Goal: Check status: Check status

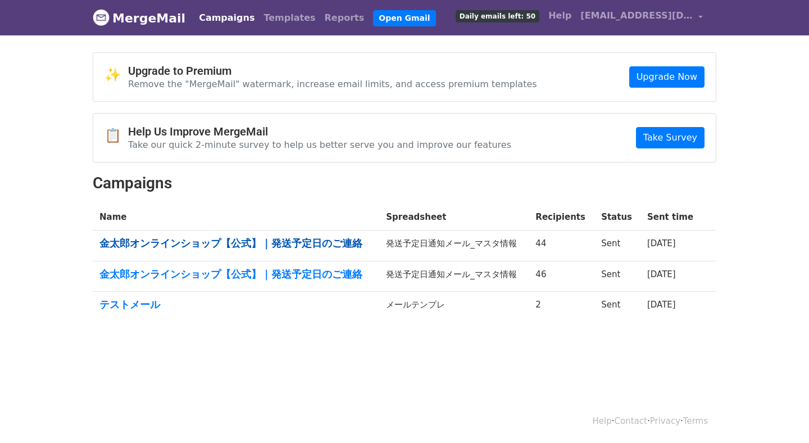
click at [297, 247] on link "[PERSON_NAME]オンラインショップ【公式】｜発送予定日のご連絡" at bounding box center [235, 243] width 273 height 12
click at [570, 170] on div "✨ Upgrade to Premium Remove the "MergeMail" watermark, increase email limits, a…" at bounding box center [404, 191] width 640 height 279
click at [538, 247] on td "44" at bounding box center [562, 245] width 66 height 31
click at [381, 12] on link "Open Gmail" at bounding box center [404, 18] width 62 height 16
click at [297, 54] on div "✨ Upgrade to Premium Remove the "MergeMail" watermark, increase email limits, a…" at bounding box center [404, 77] width 622 height 48
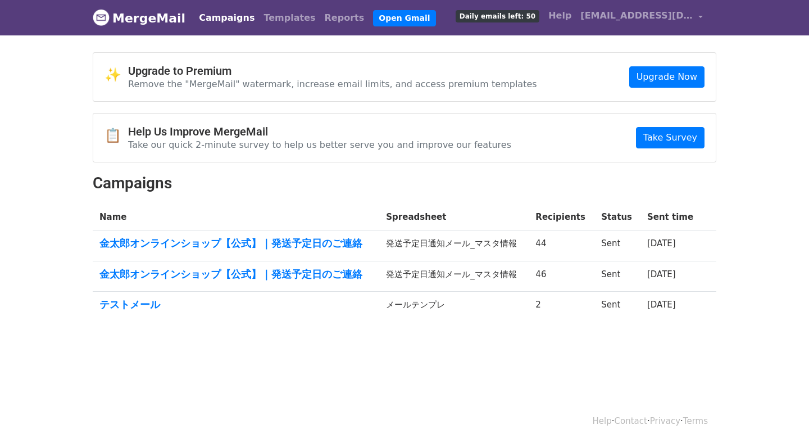
click at [216, 17] on link "Campaigns" at bounding box center [226, 18] width 65 height 22
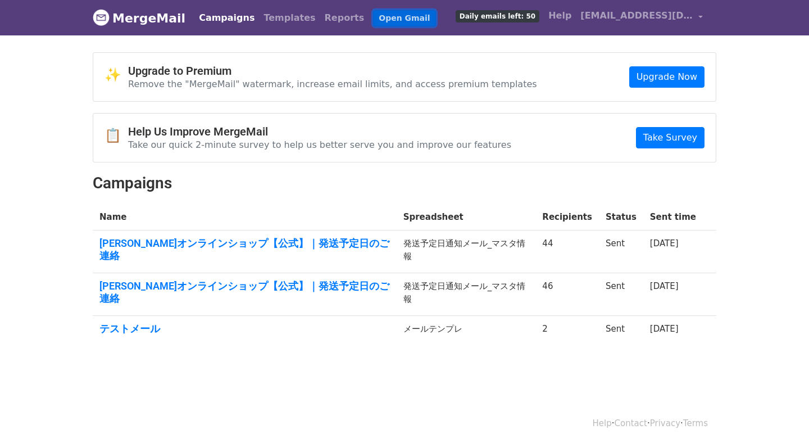
click at [373, 16] on link "Open Gmail" at bounding box center [404, 18] width 62 height 16
click at [384, 41] on body "MergeMail Campaigns Templates Reports Open Gmail Daily emails left: 50 Help [EM…" at bounding box center [404, 200] width 809 height 400
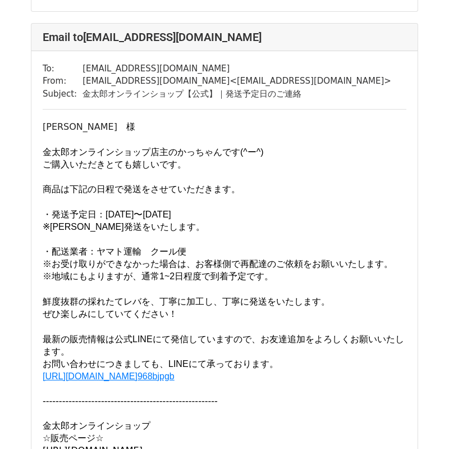
scroll to position [1739, 0]
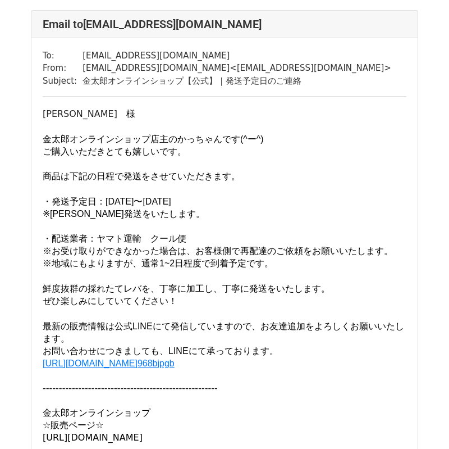
click at [169, 206] on font "・発送予定日：9月10日（水）〜19日（金）" at bounding box center [107, 202] width 129 height 10
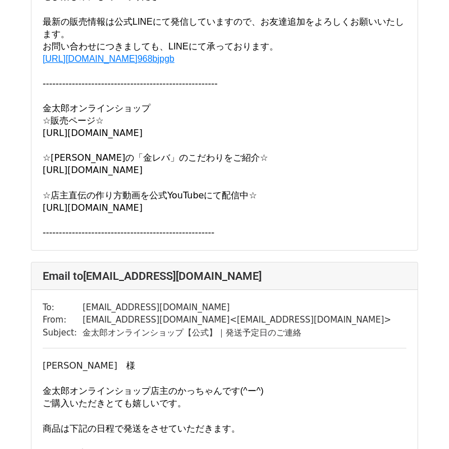
scroll to position [163, 0]
